Goal: Navigation & Orientation: Find specific page/section

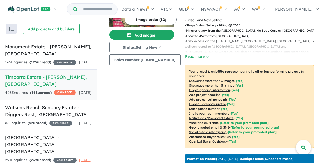
scroll to position [64, 0]
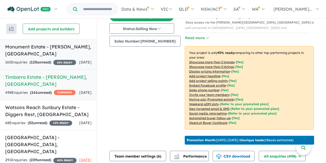
click at [41, 56] on h5 "Monument Estate - [PERSON_NAME] , [GEOGRAPHIC_DATA]" at bounding box center [48, 50] width 86 height 14
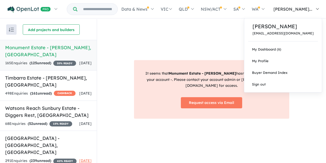
click at [304, 11] on span "[PERSON_NAME]..." at bounding box center [293, 8] width 39 height 5
click at [291, 44] on link "My Dashboard (6)" at bounding box center [283, 49] width 78 height 12
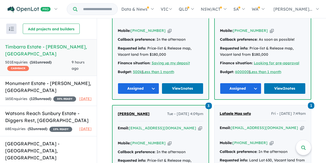
scroll to position [283, 0]
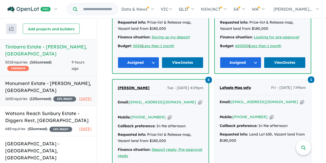
click at [49, 86] on h5 "Monument Estate - [PERSON_NAME] , [GEOGRAPHIC_DATA]" at bounding box center [48, 87] width 86 height 14
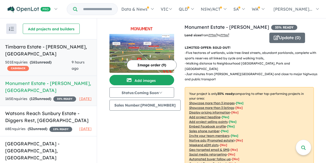
click at [55, 59] on div "501 Enquir ies ( 161 unread) CASHBACK" at bounding box center [38, 65] width 67 height 12
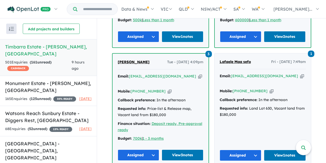
scroll to position [231, 0]
